Goal: Information Seeking & Learning: Learn about a topic

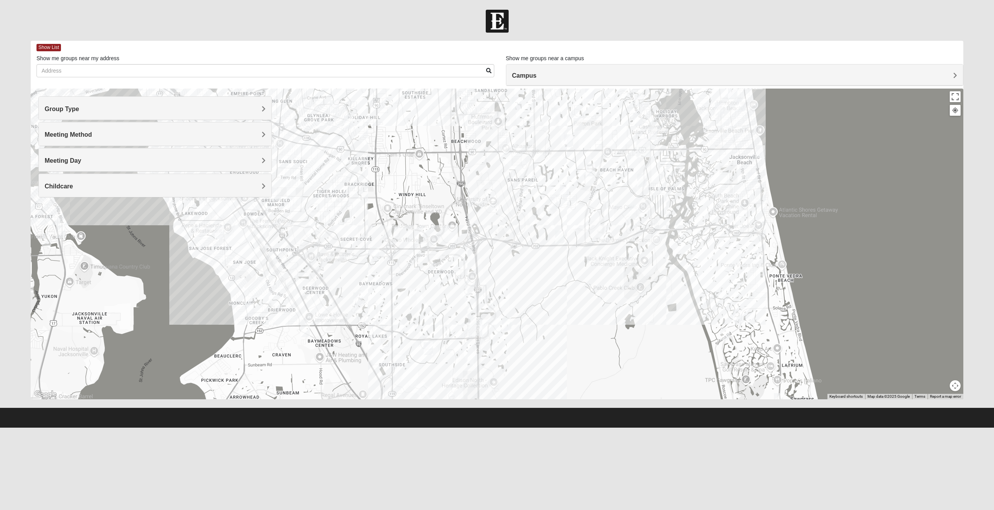
drag, startPoint x: 381, startPoint y: 292, endPoint x: 517, endPoint y: 168, distance: 183.3
click at [517, 168] on div at bounding box center [497, 244] width 933 height 311
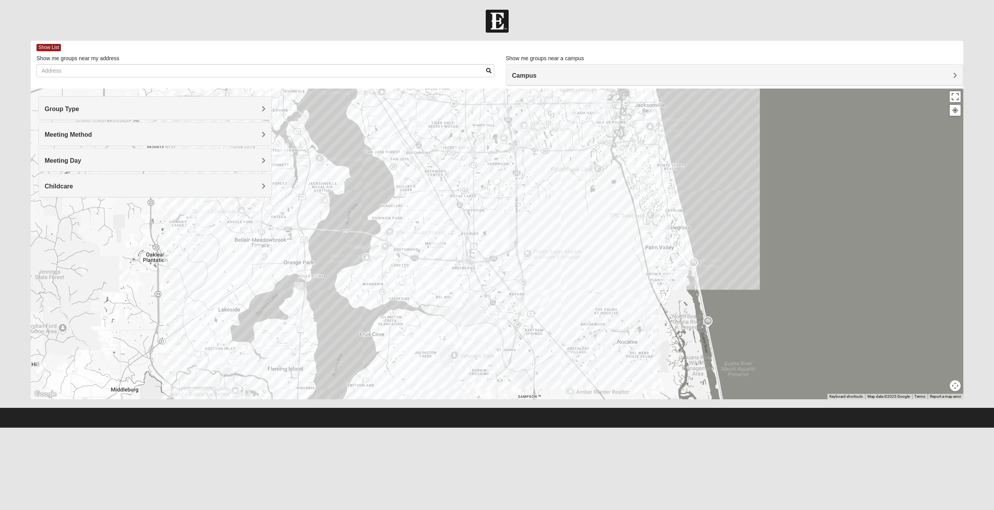
drag, startPoint x: 499, startPoint y: 315, endPoint x: 518, endPoint y: 255, distance: 62.5
click at [518, 255] on div at bounding box center [497, 244] width 933 height 311
click at [383, 297] on div at bounding box center [497, 244] width 933 height 311
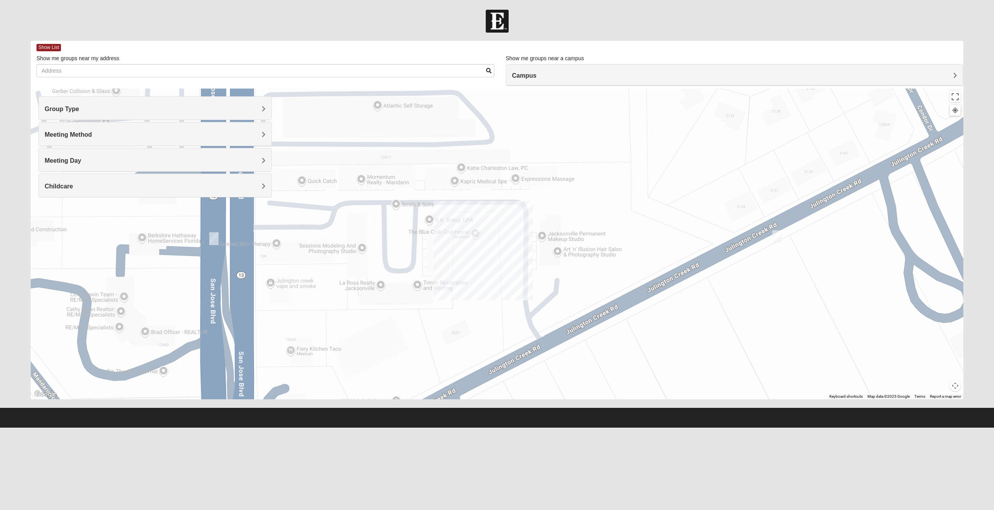
click at [212, 239] on img "Mixed RE/MAX 32223" at bounding box center [213, 238] width 9 height 13
click at [161, 218] on span "Learn More" at bounding box center [165, 221] width 33 height 8
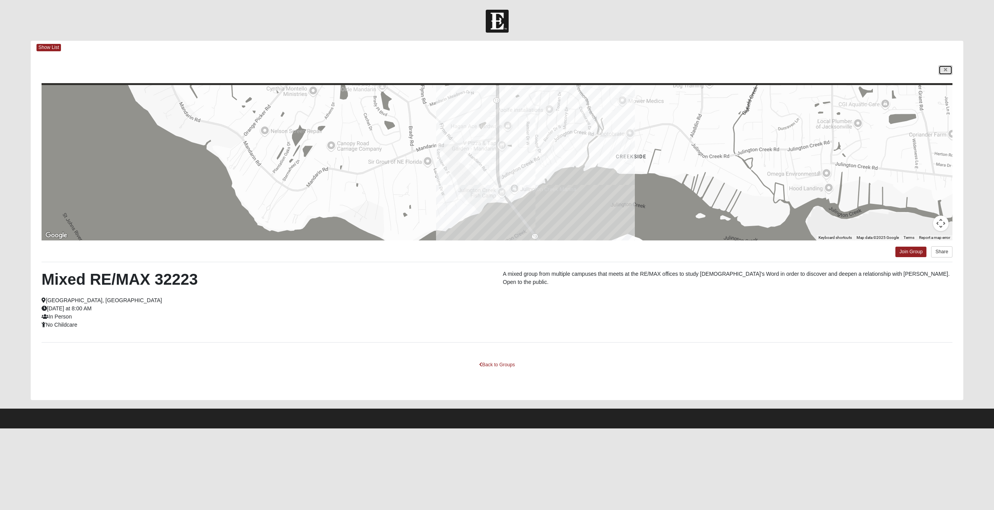
click at [949, 71] on link at bounding box center [946, 70] width 14 height 10
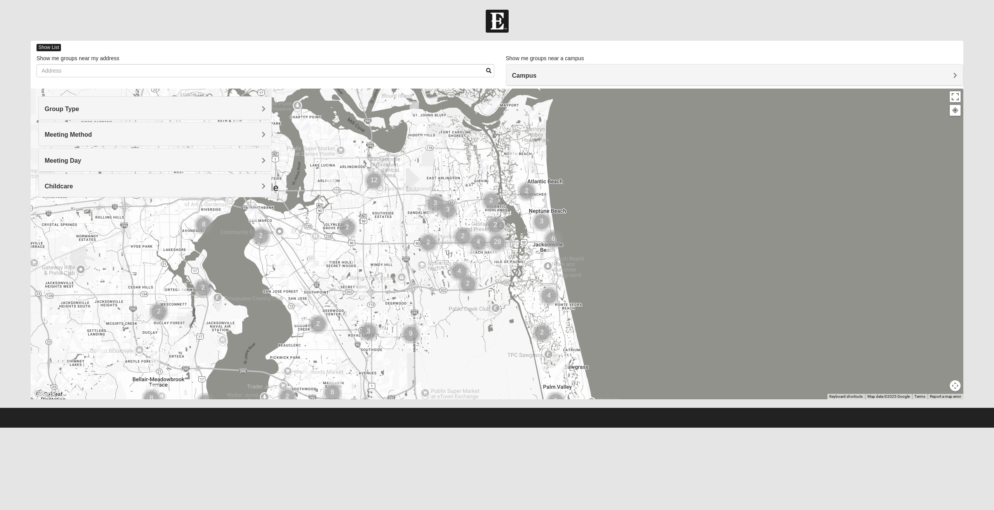
click at [46, 48] on span "Show List" at bounding box center [49, 47] width 24 height 7
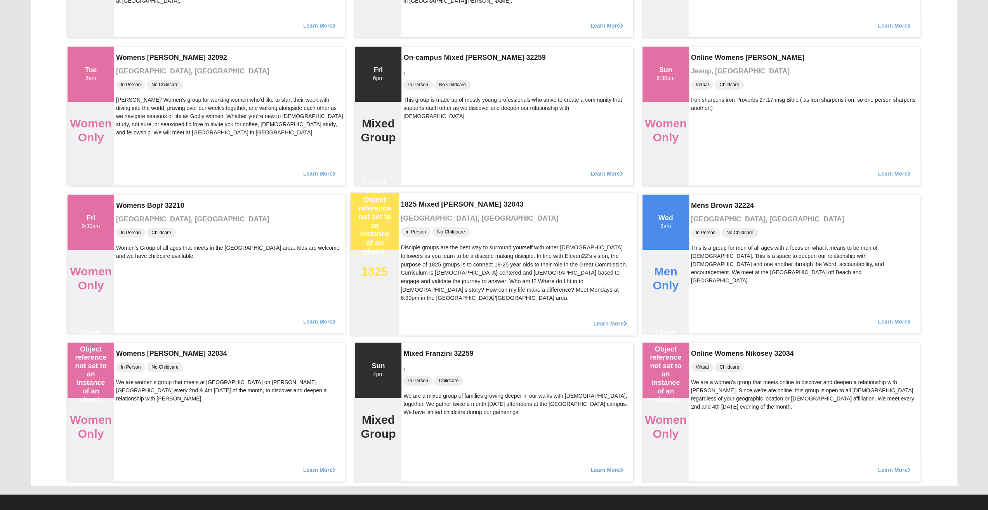
scroll to position [18845, 0]
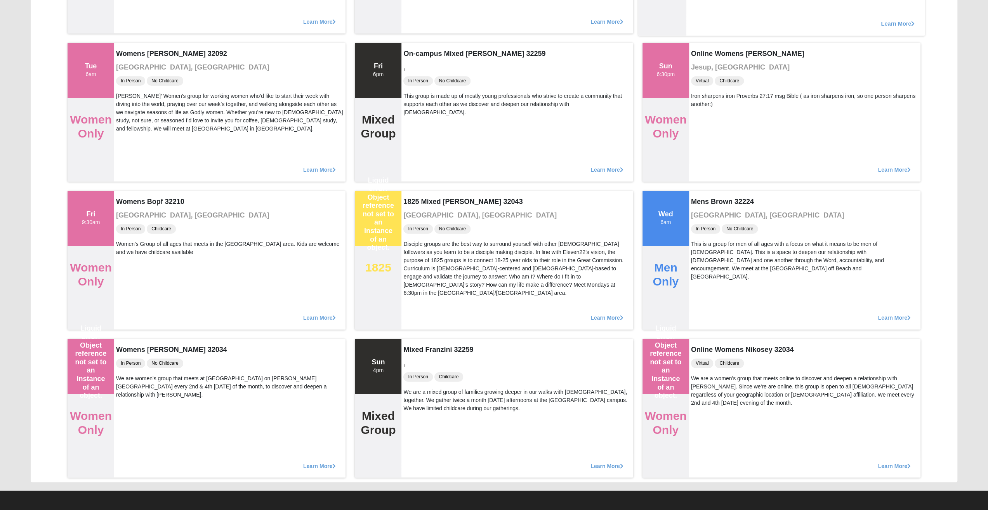
drag, startPoint x: 761, startPoint y: 7, endPoint x: 821, endPoint y: 20, distance: 61.5
click at [821, 20] on div "Learn More" at bounding box center [806, 19] width 238 height 32
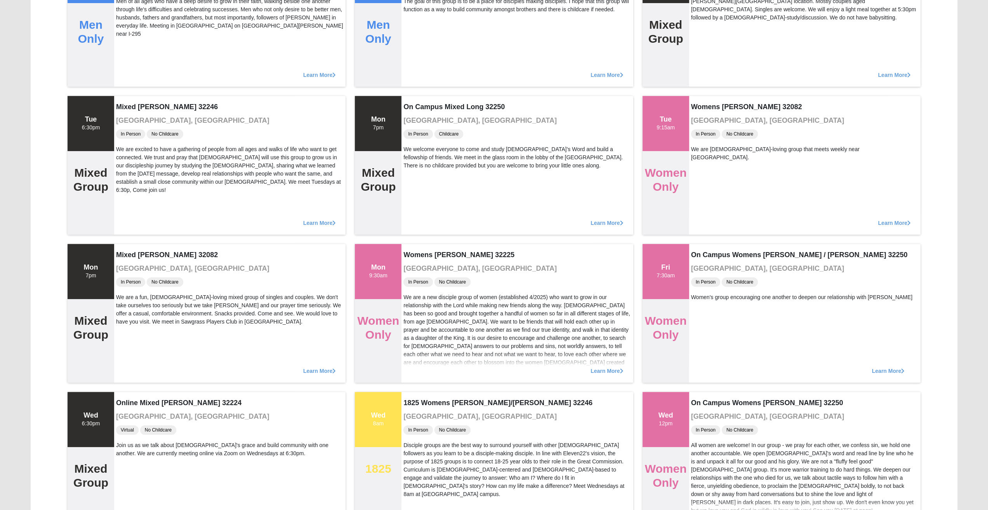
scroll to position [933, 0]
